Goal: Task Accomplishment & Management: Manage account settings

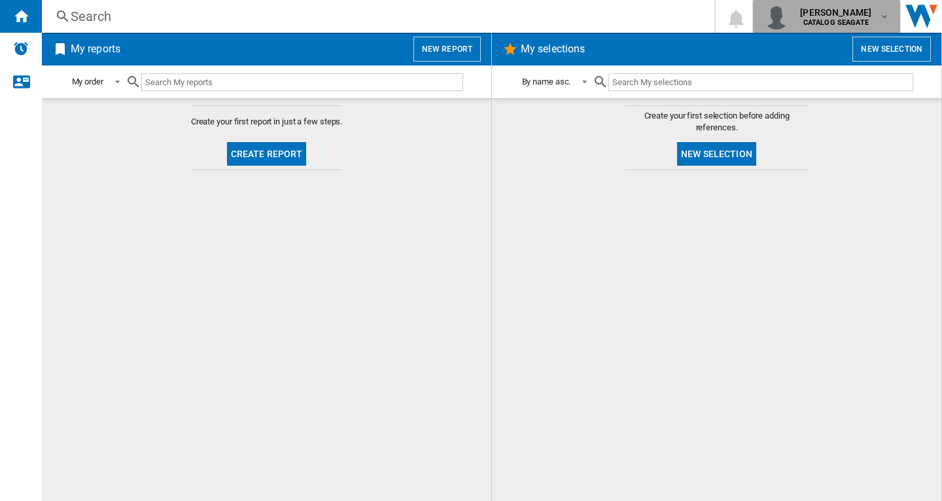
click at [876, 20] on div "[PERSON_NAME] CATALOG [GEOGRAPHIC_DATA]" at bounding box center [837, 16] width 84 height 21
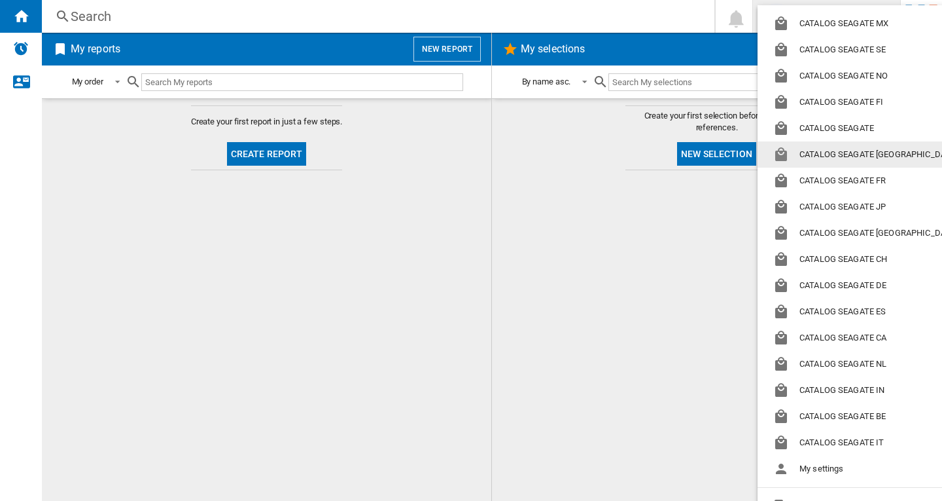
click at [700, 234] on md-backdrop at bounding box center [471, 250] width 942 height 501
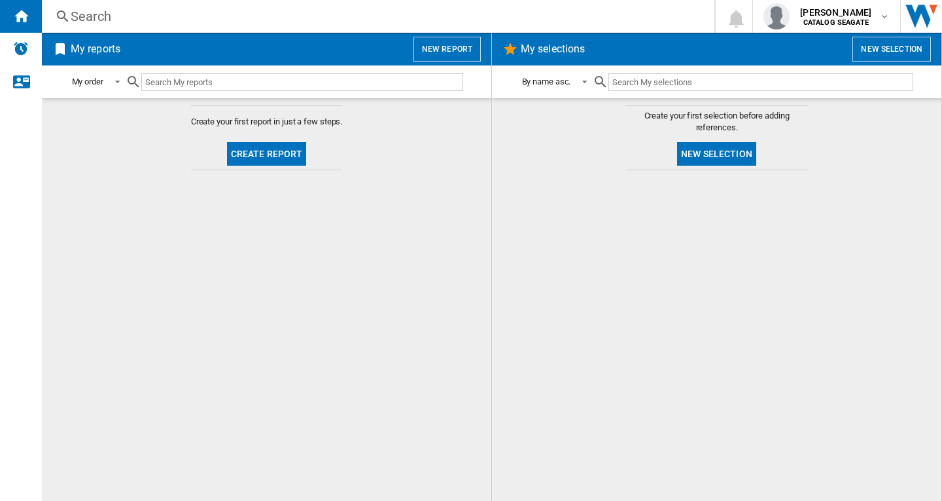
click at [689, 497] on md-content "Create your first selection before adding references. New selection" at bounding box center [717, 299] width 450 height 403
click at [880, 22] on div "[PERSON_NAME] CATALOG [GEOGRAPHIC_DATA]" at bounding box center [827, 16] width 126 height 26
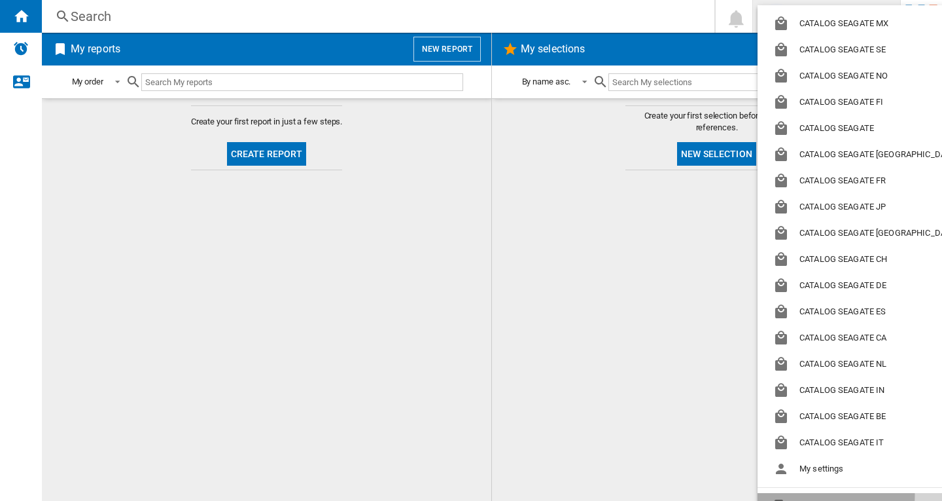
click at [814, 495] on button "Logout" at bounding box center [868, 506] width 221 height 26
